Goal: Information Seeking & Learning: Learn about a topic

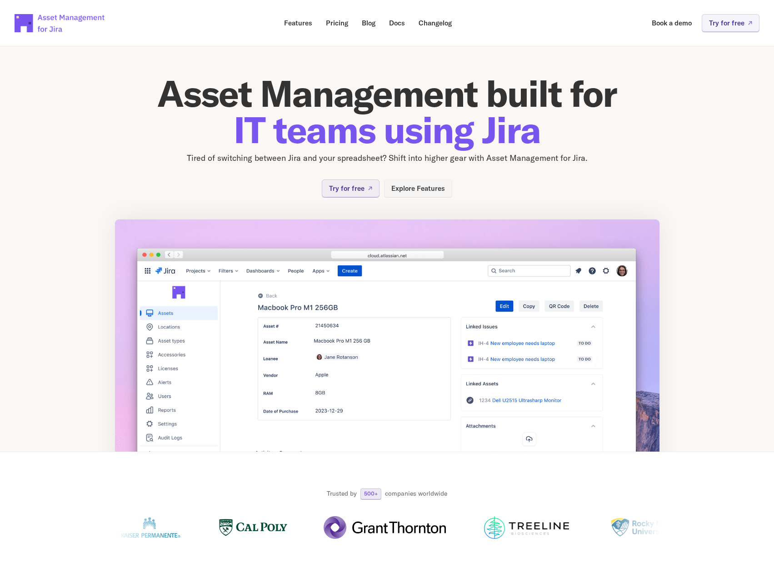
click at [404, 197] on div "Asset Management built for IT teams using Jira Tired of switching between Jira …" at bounding box center [387, 242] width 545 height 420
click at [405, 195] on link "Explore Features" at bounding box center [418, 189] width 68 height 18
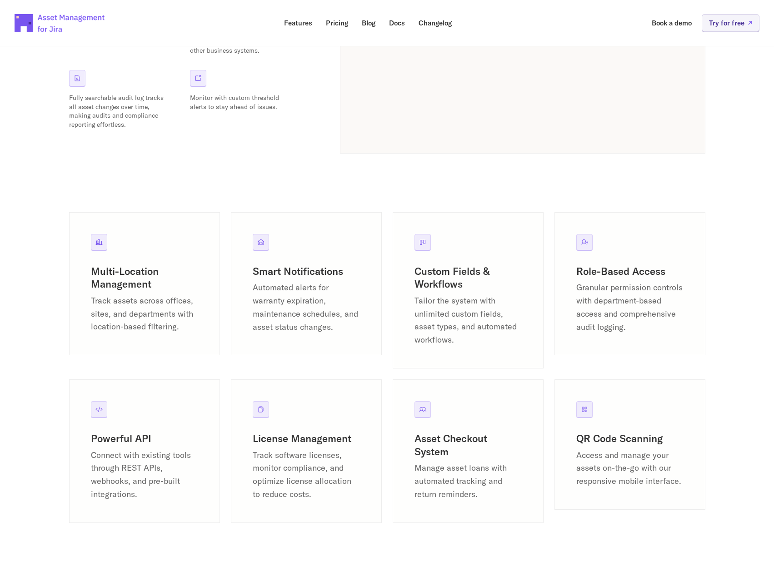
scroll to position [1000, 0]
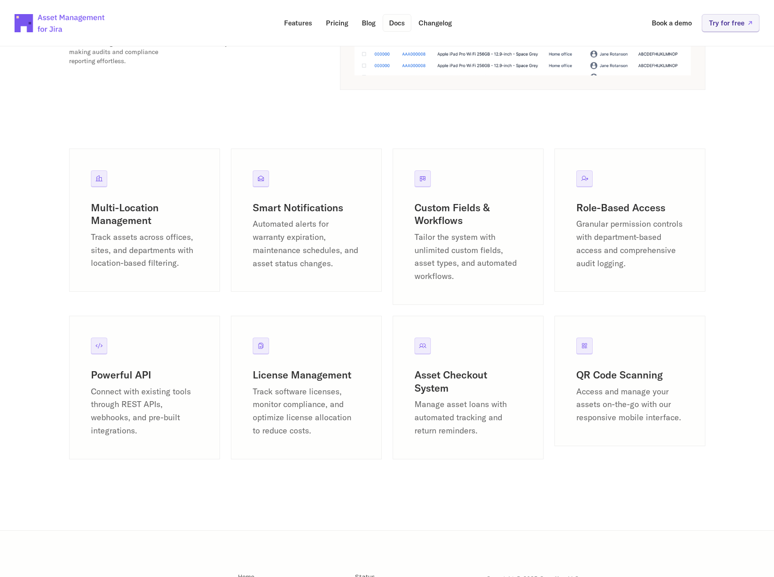
click at [393, 21] on p "Docs" at bounding box center [397, 23] width 16 height 7
